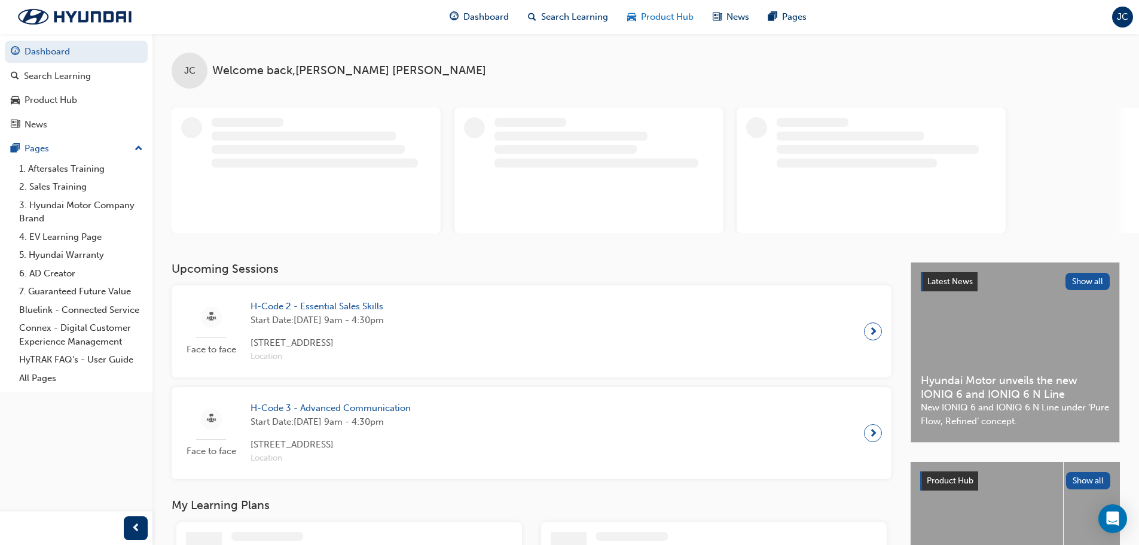
click at [690, 16] on span "Product Hub" at bounding box center [667, 17] width 53 height 14
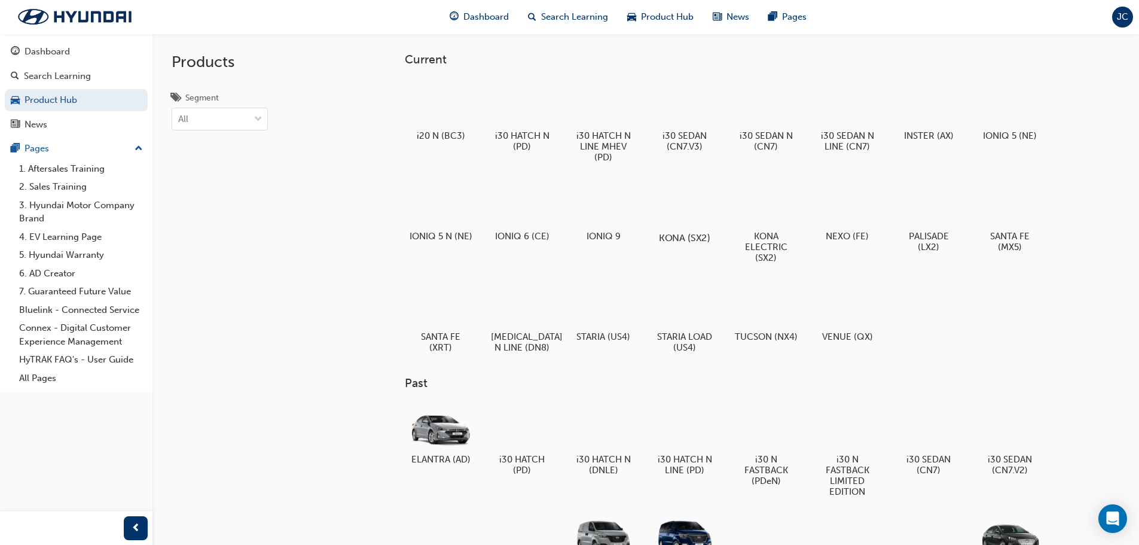
click at [677, 202] on div at bounding box center [684, 203] width 66 height 48
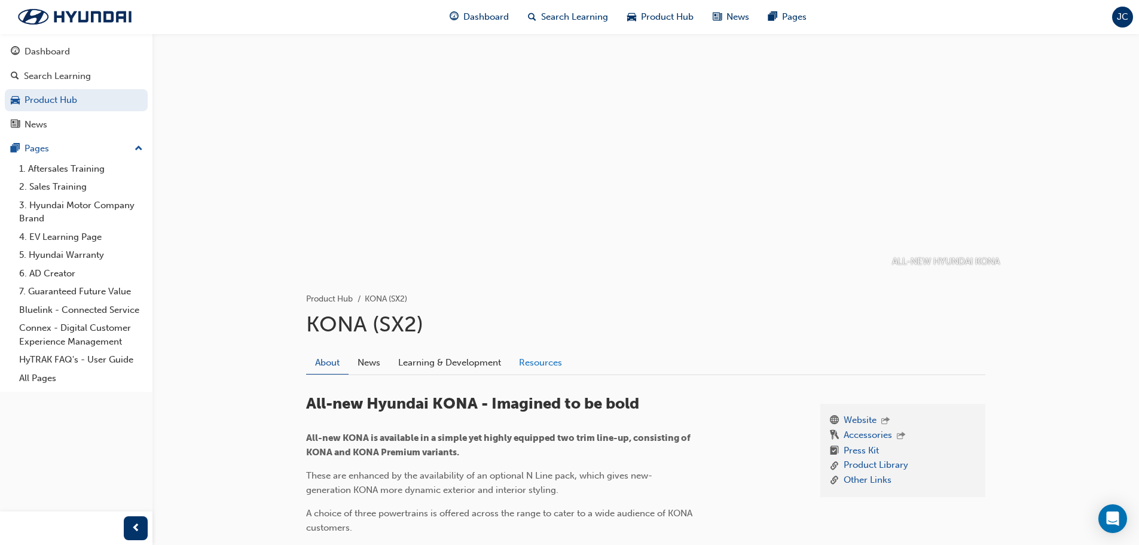
click at [529, 371] on link "Resources" at bounding box center [540, 362] width 61 height 23
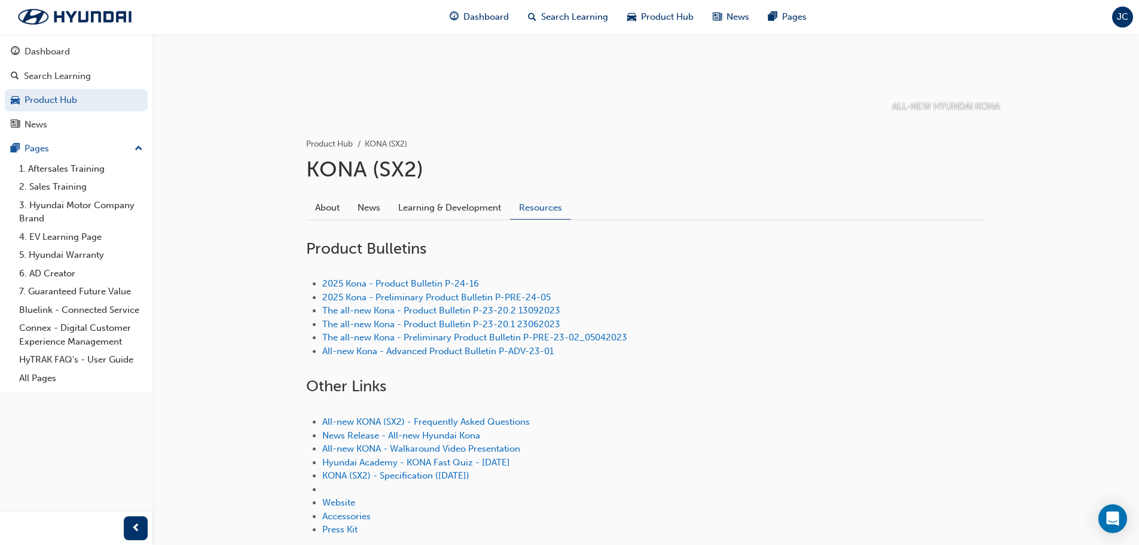
scroll to position [179, 0]
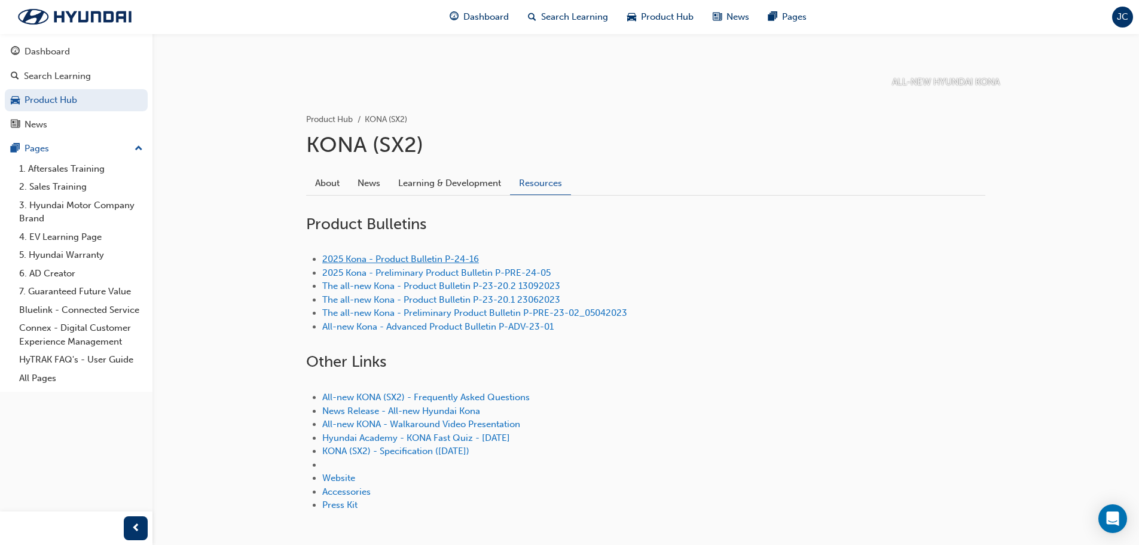
click at [425, 261] on link "2025 Kona - Product Bulletin P-24-16" at bounding box center [400, 259] width 157 height 11
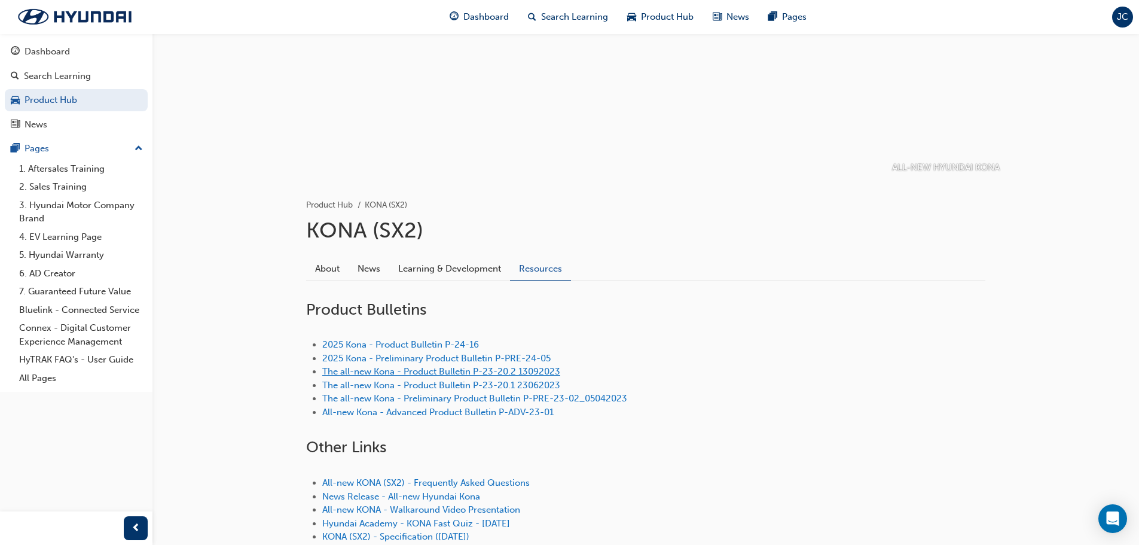
scroll to position [120, 0]
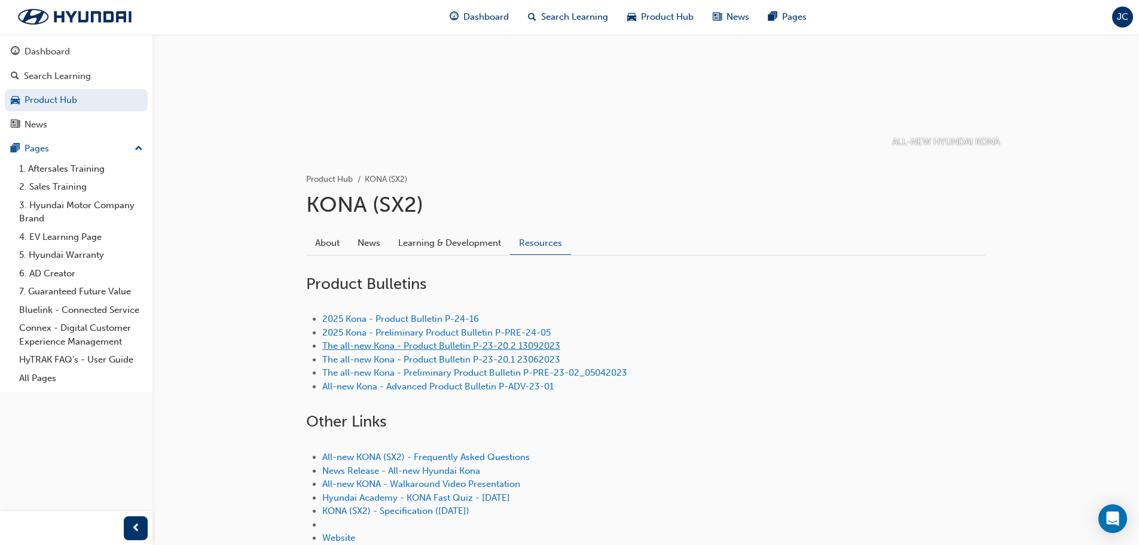
click at [388, 346] on link "The all-new Kona - Product Bulletin P-23-20.2 13092023" at bounding box center [441, 345] width 238 height 11
